Goal: Use online tool/utility: Utilize a website feature to perform a specific function

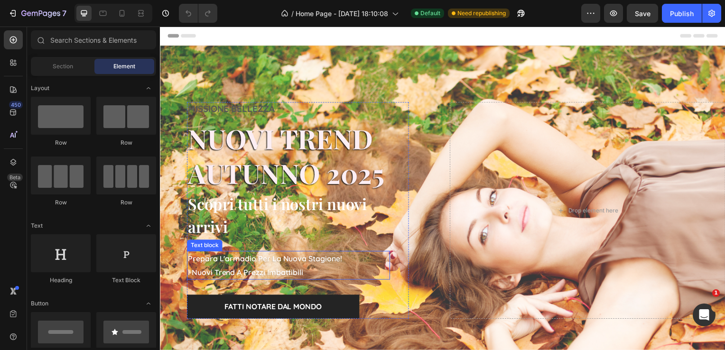
click at [216, 268] on p "i nuovi trend a prezzi imbattibili" at bounding box center [289, 275] width 203 height 14
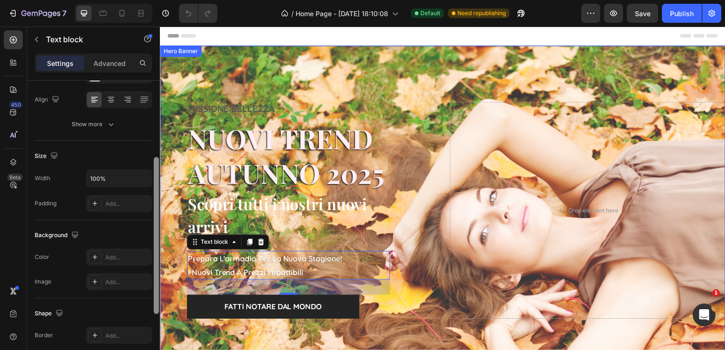
drag, startPoint x: 314, startPoint y: 143, endPoint x: 160, endPoint y: 217, distance: 170.8
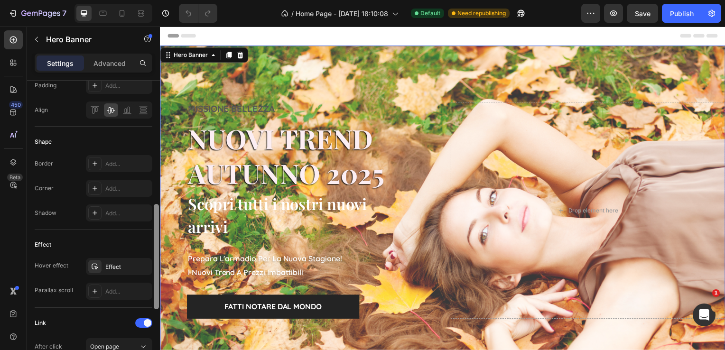
scroll to position [352, 0]
drag, startPoint x: 150, startPoint y: 215, endPoint x: 146, endPoint y: 303, distance: 87.4
click at [146, 303] on div "Layout Middle left Background The changes might be hidden by the image and the …" at bounding box center [94, 115] width 118 height 773
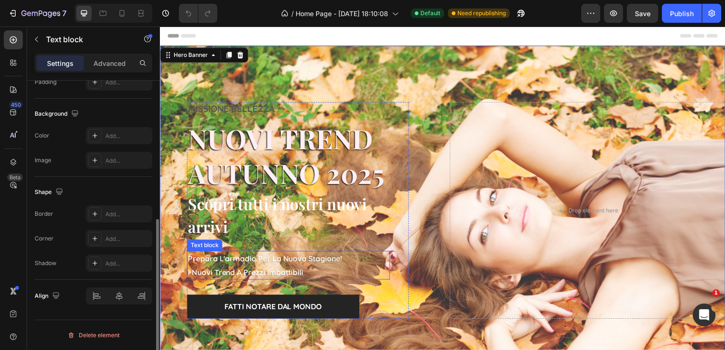
click at [239, 260] on p "prepara l'armadio per la nuova stagione!" at bounding box center [289, 261] width 203 height 14
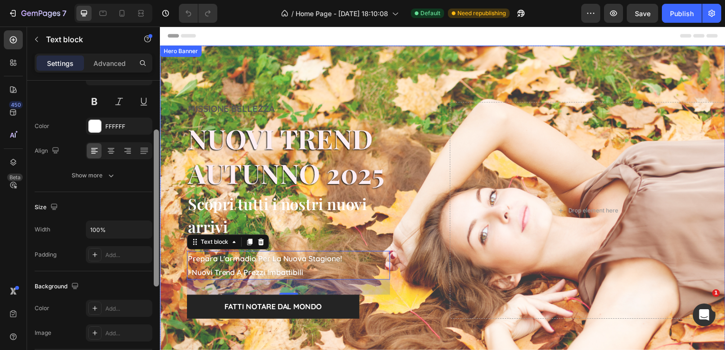
drag, startPoint x: 317, startPoint y: 225, endPoint x: 317, endPoint y: 344, distance: 118.6
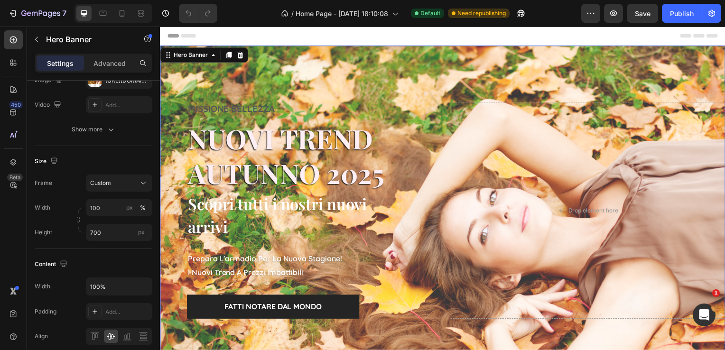
scroll to position [426, 0]
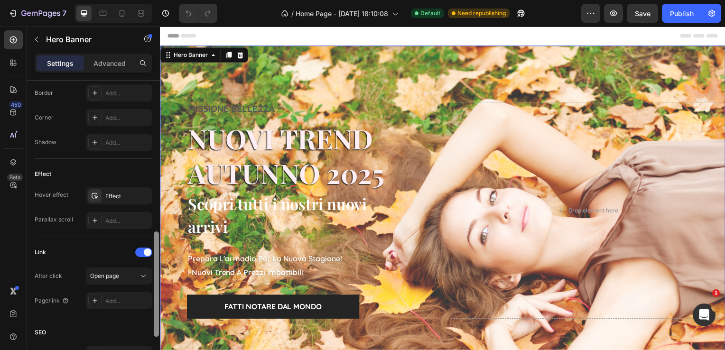
click at [156, 267] on div at bounding box center [156, 229] width 7 height 297
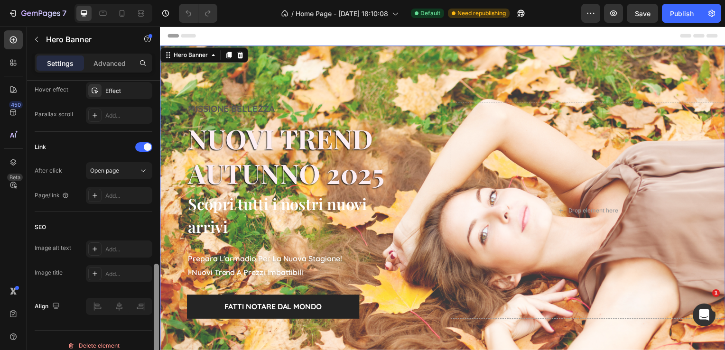
scroll to position [540, 0]
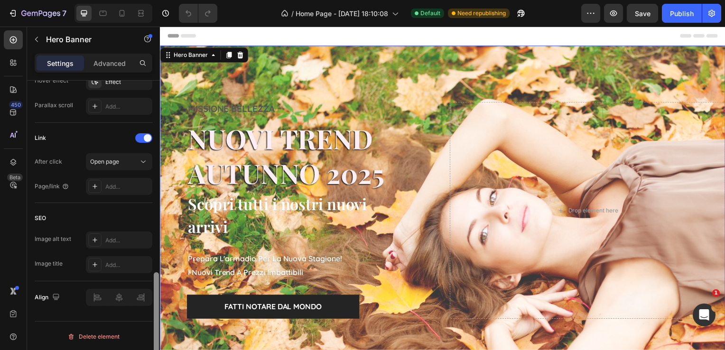
drag, startPoint x: 156, startPoint y: 267, endPoint x: 157, endPoint y: 317, distance: 49.4
click at [157, 317] on div at bounding box center [156, 324] width 5 height 105
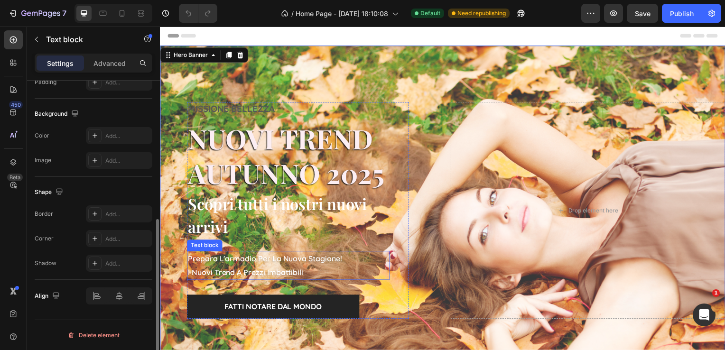
scroll to position [0, 0]
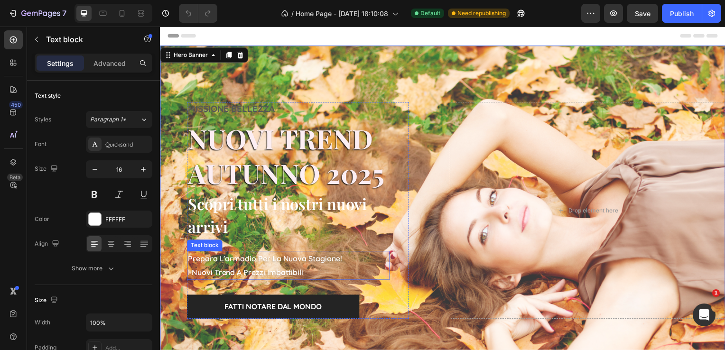
click at [228, 272] on p "i nuovi trend a prezzi imbattibili" at bounding box center [289, 275] width 203 height 14
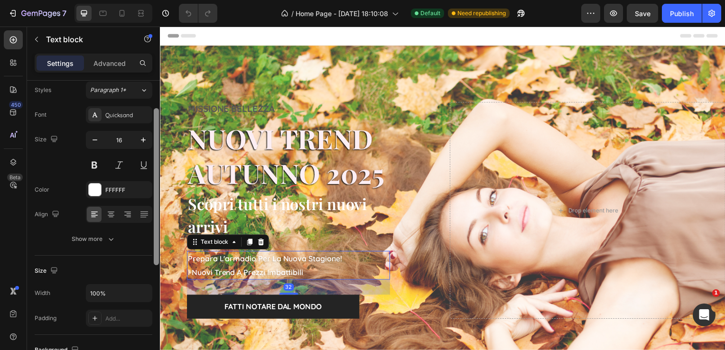
scroll to position [60, 0]
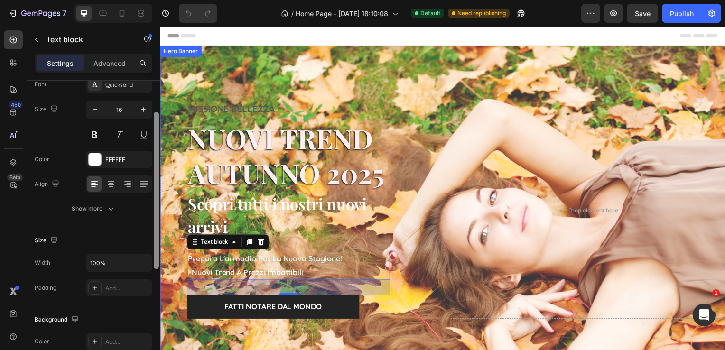
drag, startPoint x: 316, startPoint y: 224, endPoint x: 167, endPoint y: 268, distance: 154.9
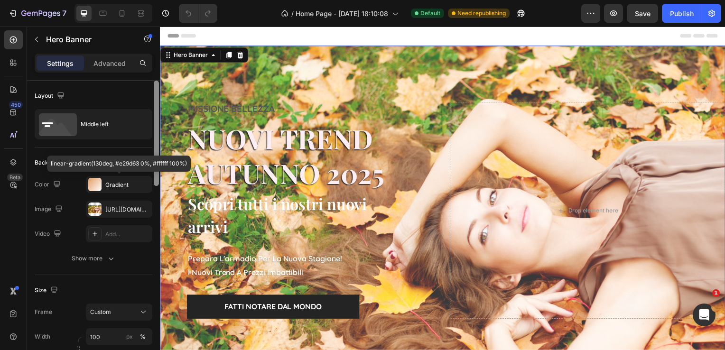
scroll to position [6, 0]
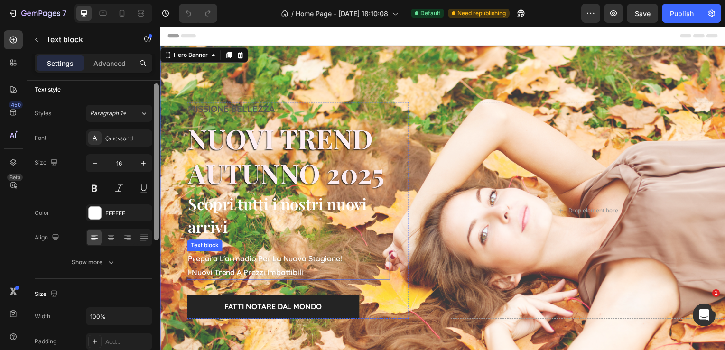
click at [205, 270] on p "i nuovi trend a prezzi imbattibili" at bounding box center [289, 275] width 203 height 14
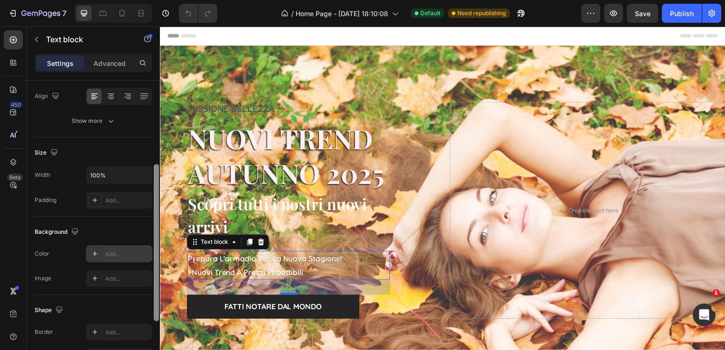
scroll to position [137, 0]
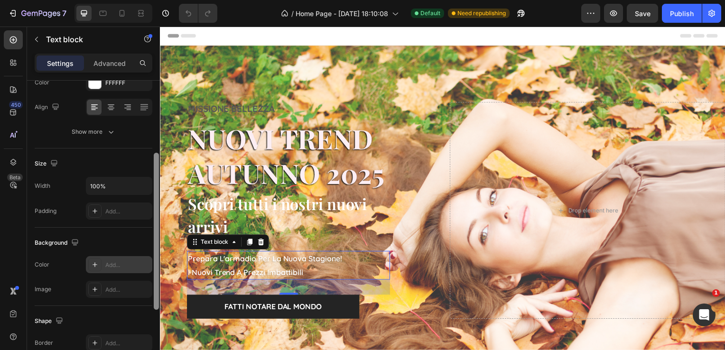
click at [138, 270] on div "Add..." at bounding box center [119, 264] width 66 height 17
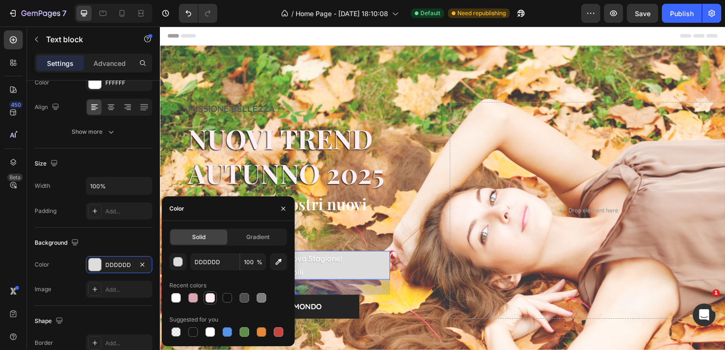
click at [210, 300] on div at bounding box center [209, 297] width 9 height 9
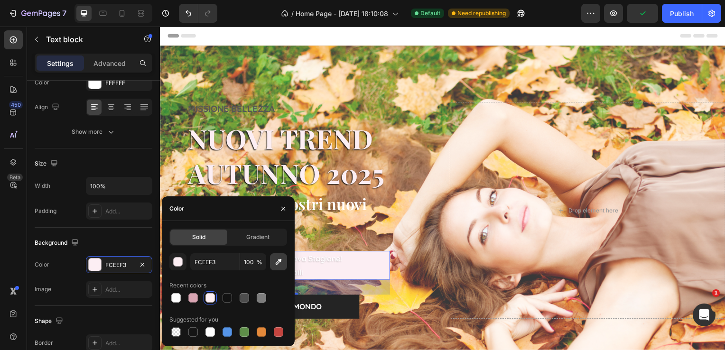
click at [277, 258] on icon "button" at bounding box center [278, 261] width 9 height 9
type input "D0996E"
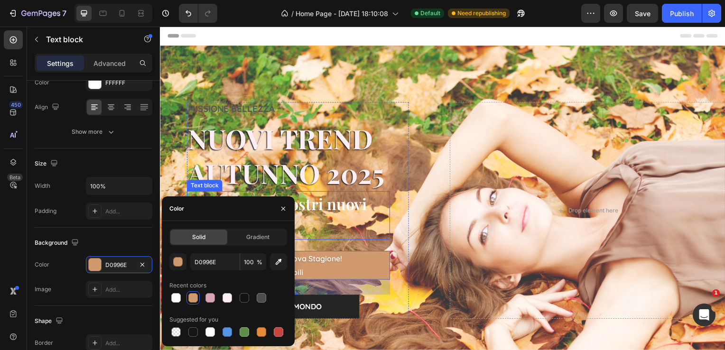
click at [344, 202] on p "Scopri tutti i nostri nuovi arrivi" at bounding box center [289, 217] width 203 height 47
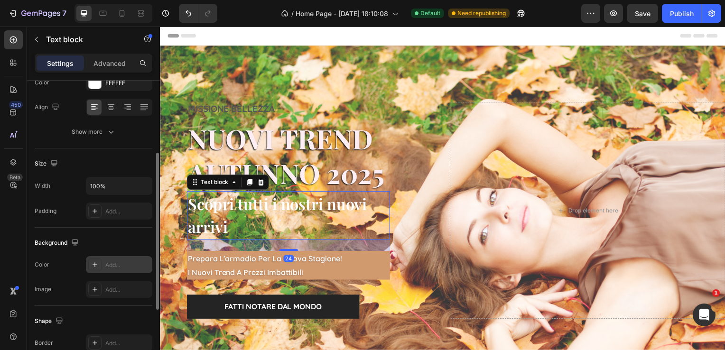
click at [140, 262] on div "Add..." at bounding box center [127, 265] width 45 height 9
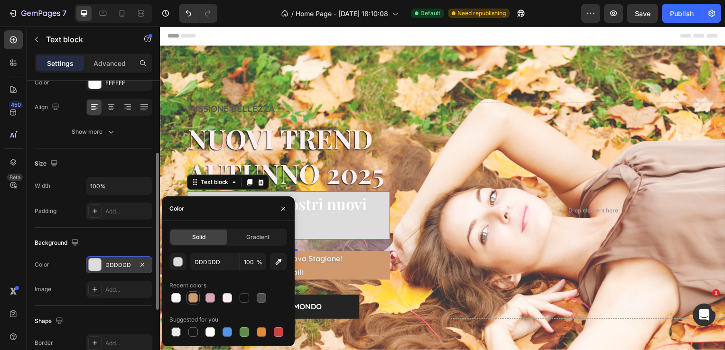
click at [193, 299] on div at bounding box center [192, 297] width 9 height 9
type input "D0996E"
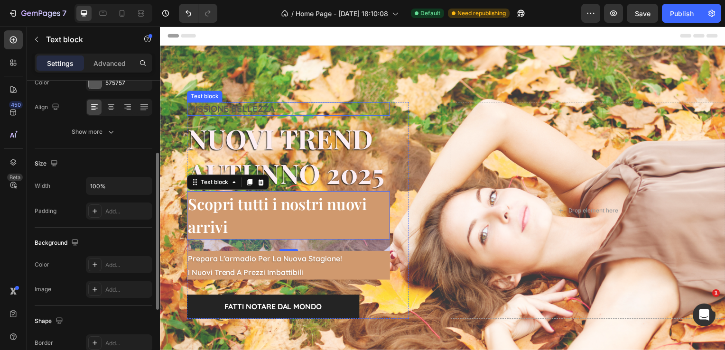
click at [242, 105] on p "MISSIONE BELLEZZA" at bounding box center [289, 110] width 203 height 12
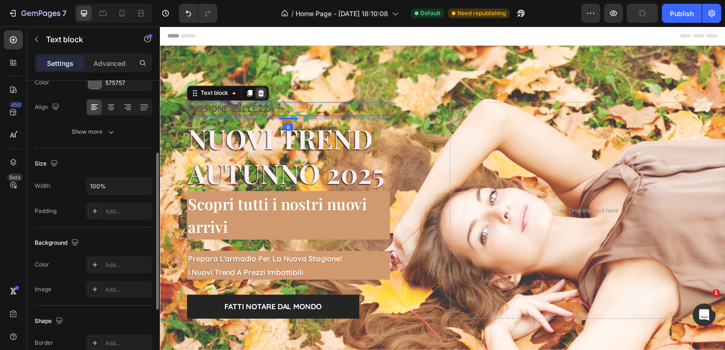
click at [258, 93] on icon at bounding box center [262, 94] width 8 height 8
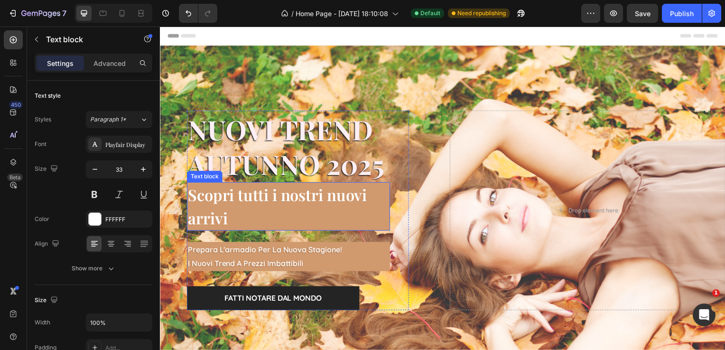
click at [234, 204] on p "Scopri tutti i nostri nuovi arrivi" at bounding box center [289, 208] width 203 height 47
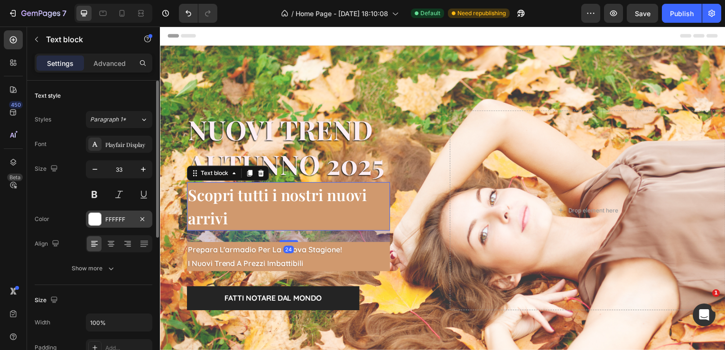
click at [108, 219] on div "FFFFFF" at bounding box center [119, 219] width 28 height 9
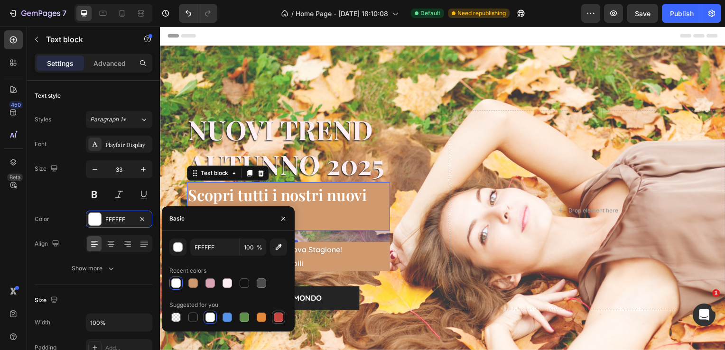
click at [279, 317] on div at bounding box center [278, 317] width 9 height 9
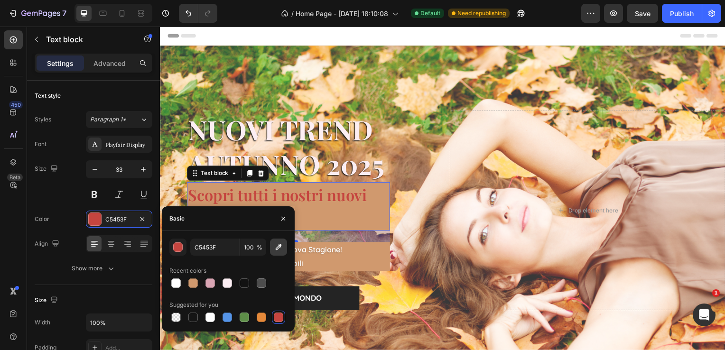
click at [281, 252] on button "button" at bounding box center [278, 247] width 17 height 17
type input "6D4C3E"
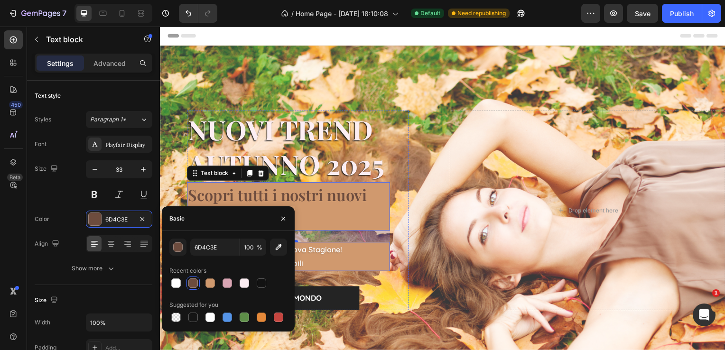
click at [321, 255] on p "prepara l'armadio per la nuova stagione!" at bounding box center [289, 252] width 203 height 14
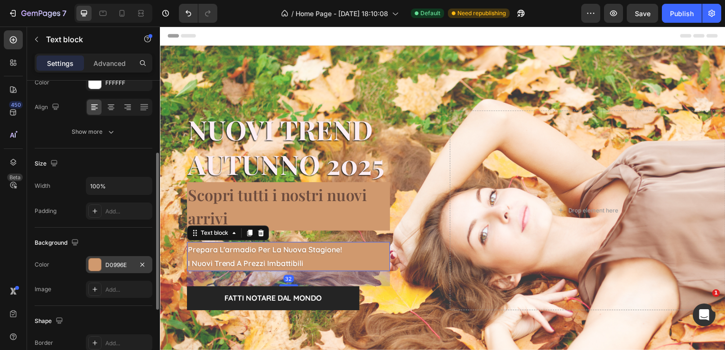
click at [131, 266] on div "D0996E" at bounding box center [119, 265] width 28 height 9
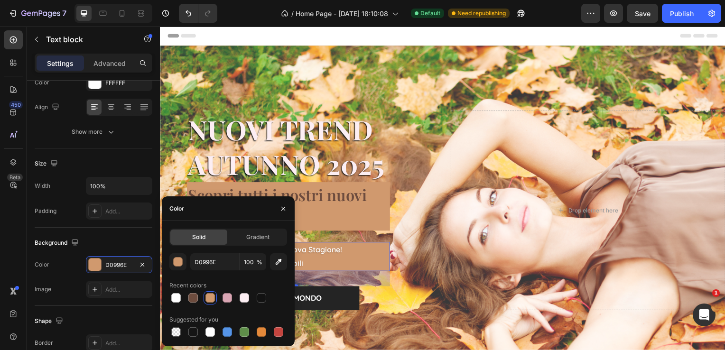
click at [319, 255] on p "prepara l'armadio per la nuova stagione!" at bounding box center [289, 252] width 203 height 14
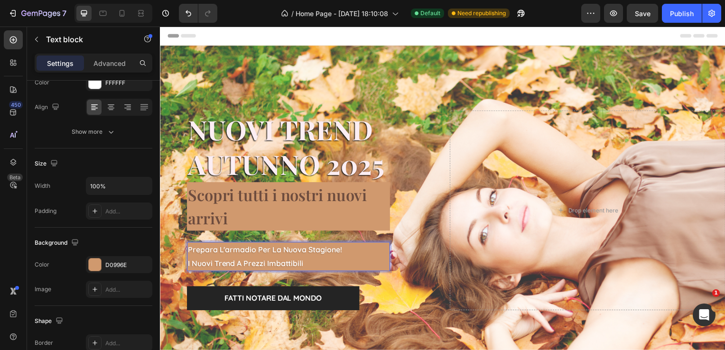
click at [292, 257] on p "prepara l'armadio per la nuova stagione!" at bounding box center [289, 252] width 203 height 14
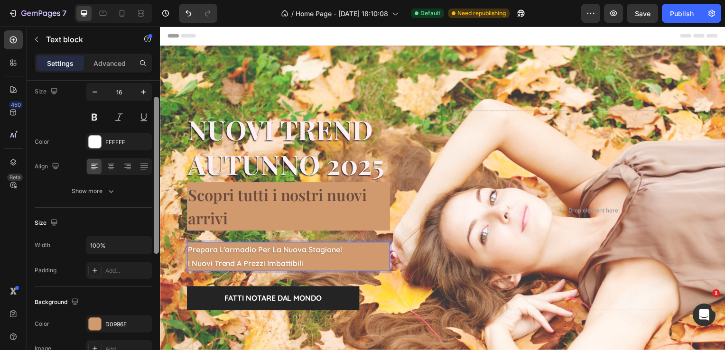
scroll to position [60, 0]
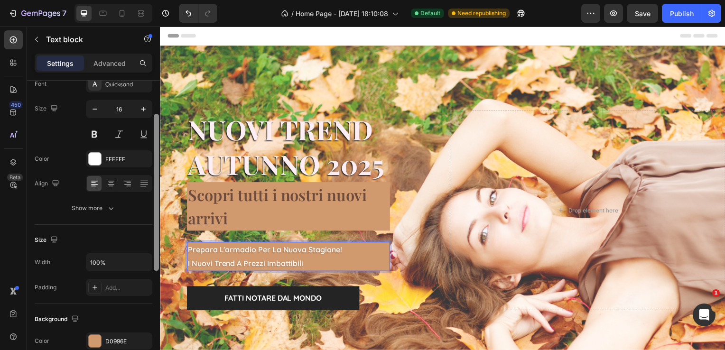
drag, startPoint x: 156, startPoint y: 191, endPoint x: 157, endPoint y: 150, distance: 40.3
click at [157, 150] on div at bounding box center [156, 192] width 5 height 157
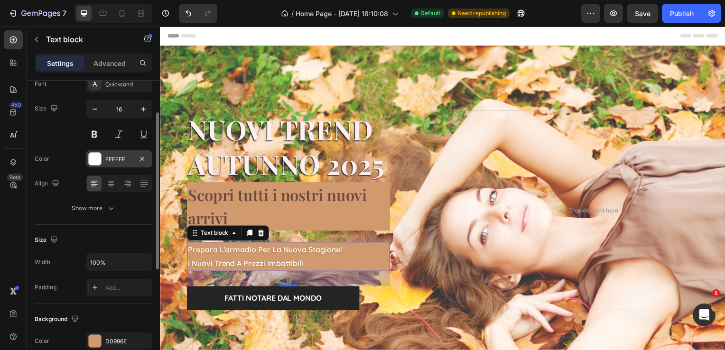
click at [125, 158] on div "FFFFFF" at bounding box center [119, 159] width 28 height 9
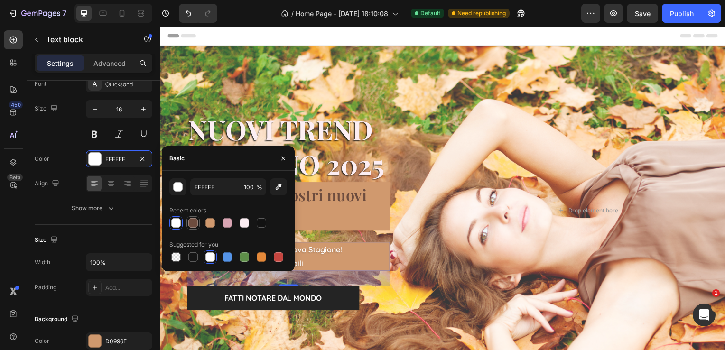
click at [190, 225] on div at bounding box center [192, 222] width 9 height 9
type input "6D4C3E"
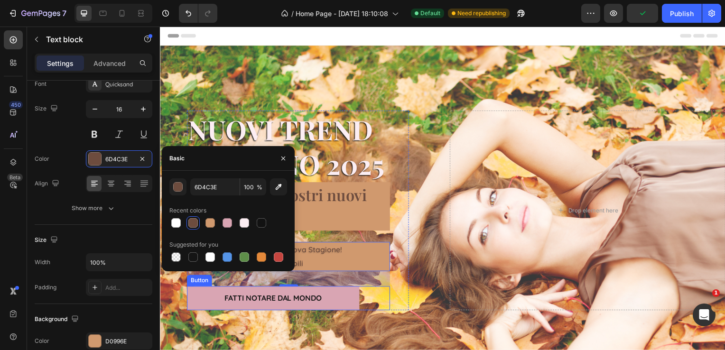
click at [198, 296] on link "FATTI NOTARE DAL MONDO" at bounding box center [274, 301] width 174 height 24
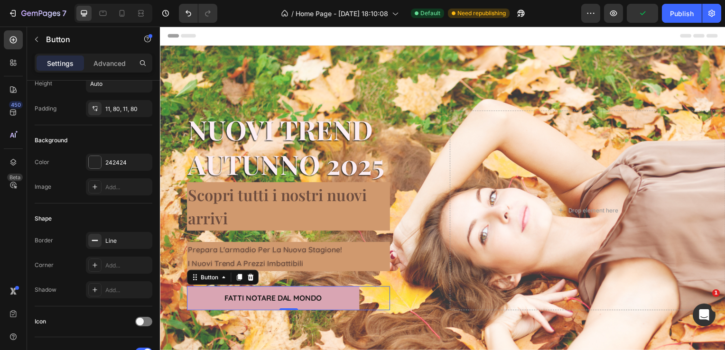
scroll to position [0, 0]
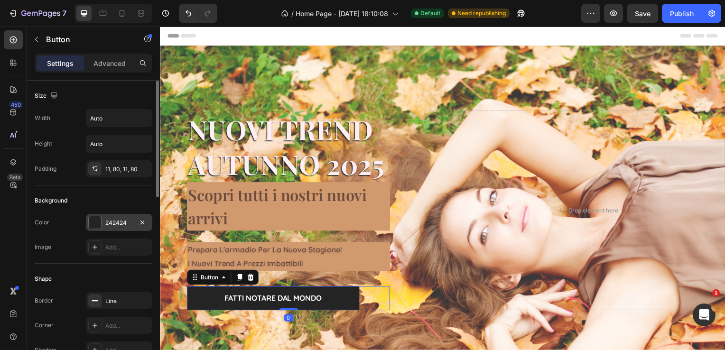
click at [120, 222] on div "242424" at bounding box center [119, 223] width 28 height 9
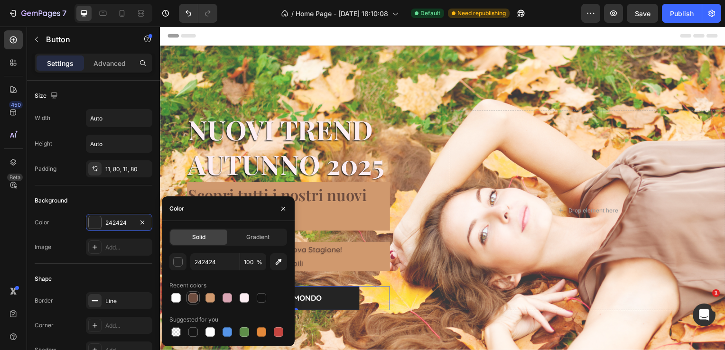
click at [192, 294] on div at bounding box center [192, 297] width 9 height 9
type input "6D4C3E"
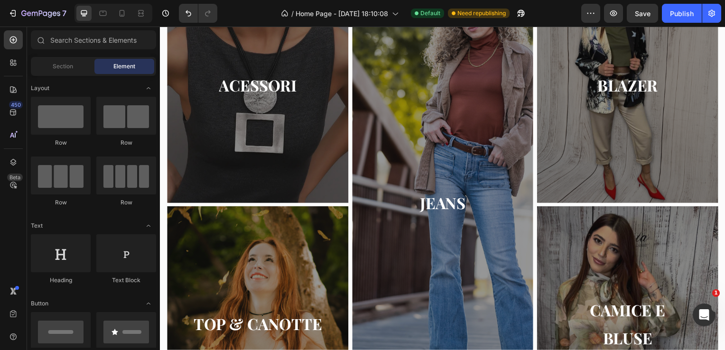
scroll to position [433, 0]
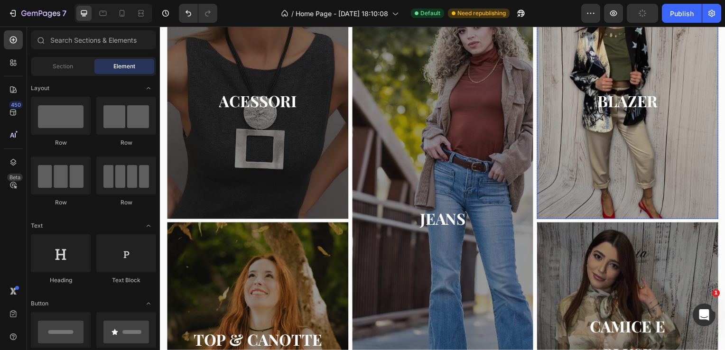
click at [634, 141] on div "Overlay" at bounding box center [631, 101] width 183 height 237
